Goal: Transaction & Acquisition: Obtain resource

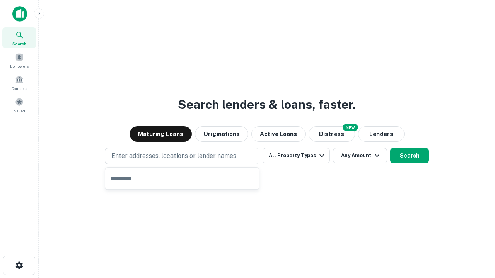
type input "**********"
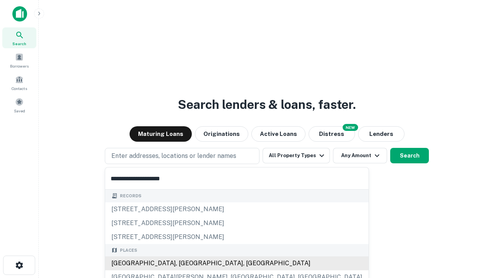
click at [185, 264] on div "[GEOGRAPHIC_DATA], [GEOGRAPHIC_DATA], [GEOGRAPHIC_DATA]" at bounding box center [236, 264] width 263 height 14
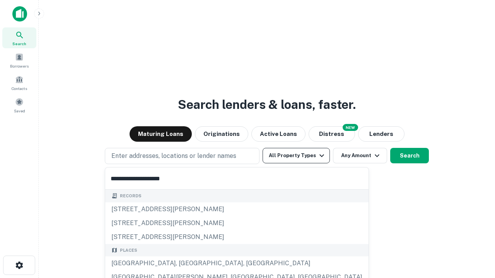
click at [296, 156] on button "All Property Types" at bounding box center [295, 155] width 67 height 15
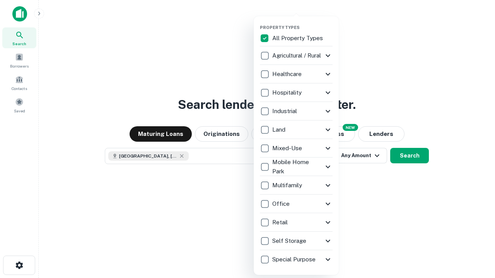
click at [302, 22] on button "button" at bounding box center [302, 22] width 85 height 0
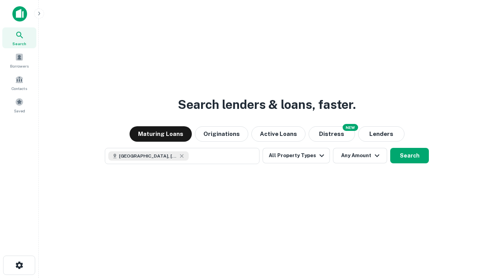
scroll to position [12, 0]
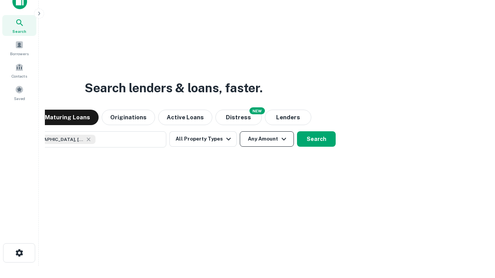
click at [240, 131] on button "Any Amount" at bounding box center [267, 138] width 54 height 15
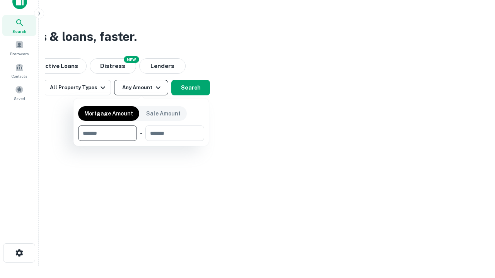
type input "*******"
click at [141, 141] on button "button" at bounding box center [141, 141] width 126 height 0
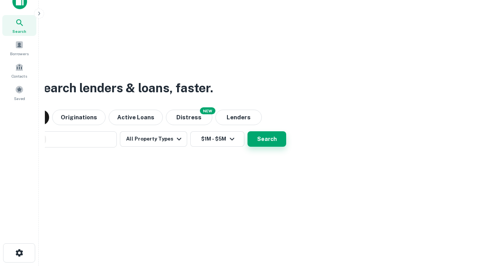
click at [247, 131] on button "Search" at bounding box center [266, 138] width 39 height 15
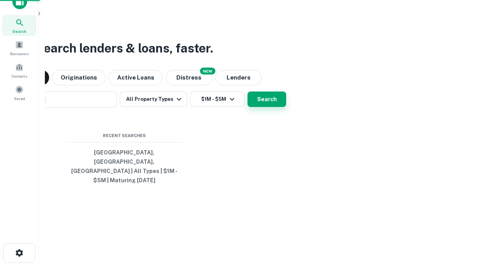
scroll to position [25, 219]
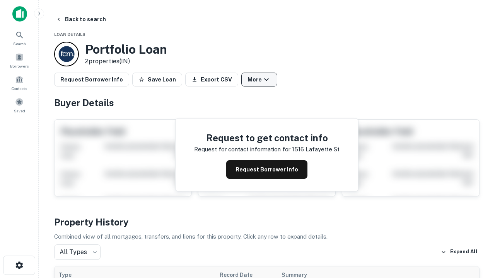
click at [259, 80] on button "More" at bounding box center [259, 80] width 36 height 14
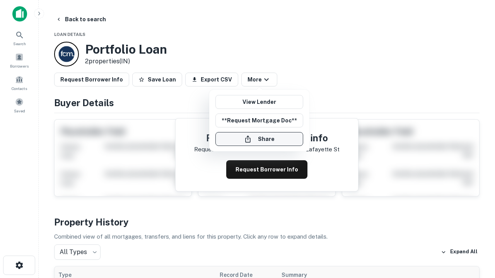
click at [259, 139] on button "Share" at bounding box center [259, 139] width 88 height 14
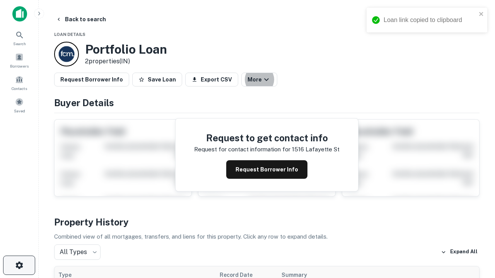
click at [19, 265] on icon "button" at bounding box center [19, 265] width 9 height 9
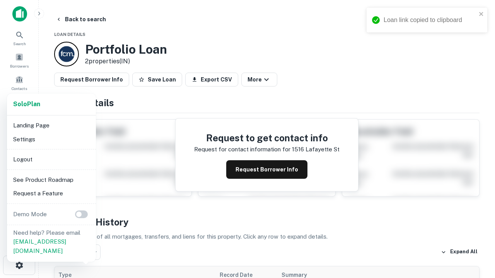
click at [51, 159] on li "Logout" at bounding box center [51, 160] width 83 height 14
